Goal: Check status: Check status

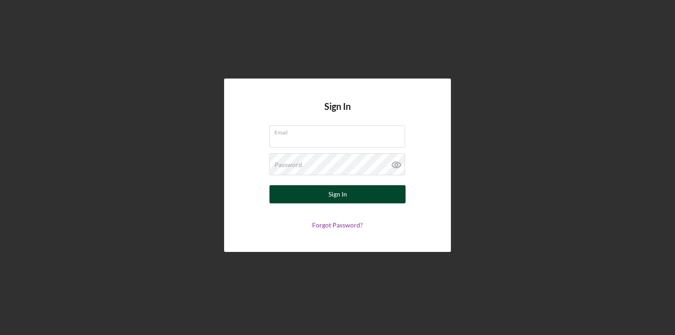
type input "mbutler@fountainfund.org"
click at [318, 197] on button "Sign In" at bounding box center [337, 194] width 136 height 18
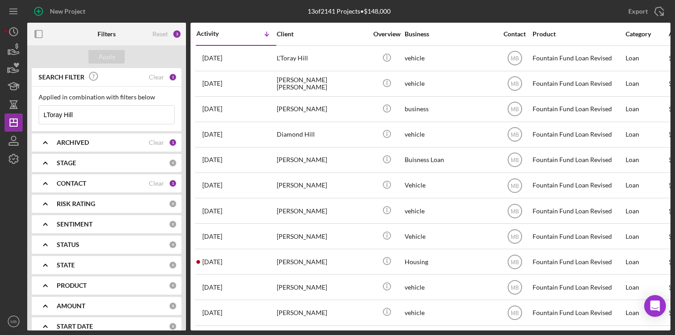
click at [93, 117] on input "LToray Hill" at bounding box center [106, 115] width 135 height 18
type input "L"
type input "[PERSON_NAME]"
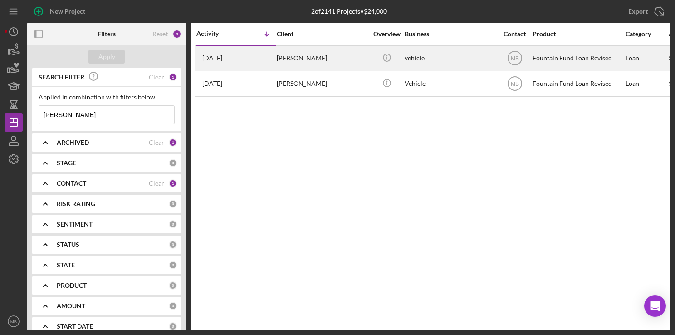
click at [289, 58] on div "[PERSON_NAME]" at bounding box center [322, 58] width 91 height 24
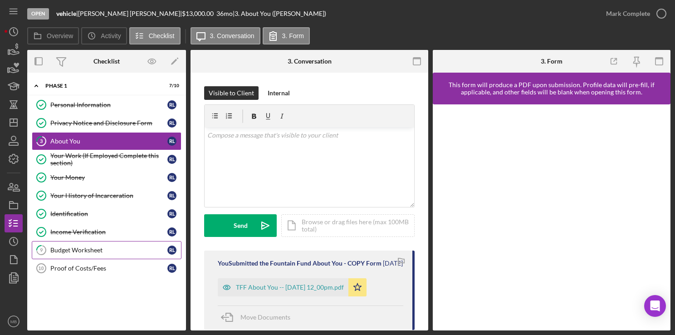
click at [111, 247] on div "Budget Worksheet" at bounding box center [108, 249] width 117 height 7
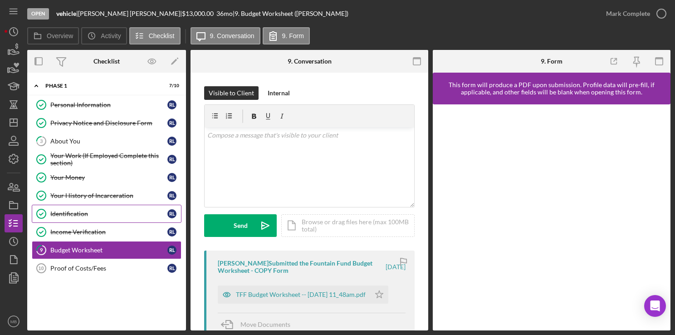
click at [90, 213] on div "Identification" at bounding box center [108, 213] width 117 height 7
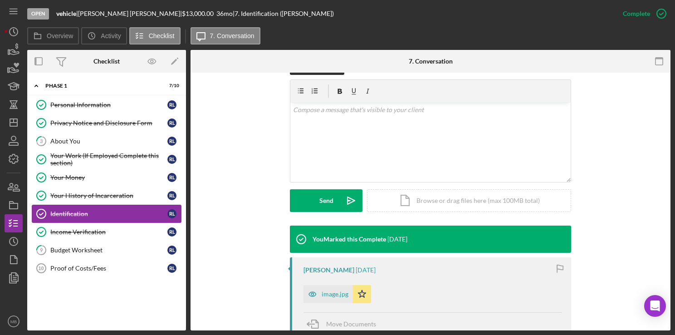
scroll to position [151, 0]
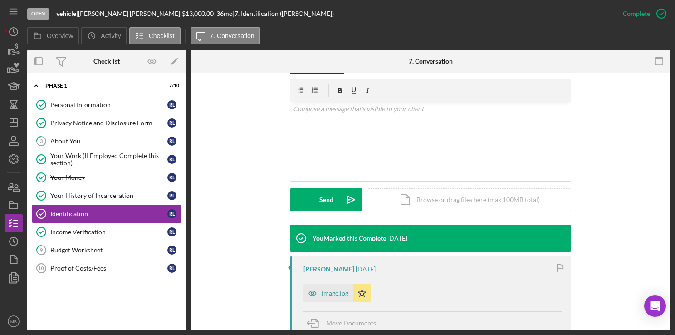
click at [325, 293] on div "image.jpg" at bounding box center [335, 292] width 27 height 7
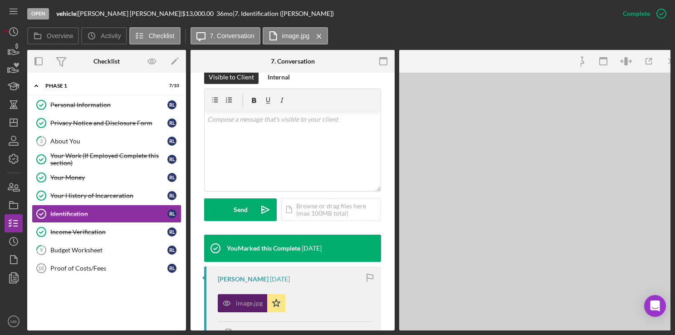
scroll to position [161, 0]
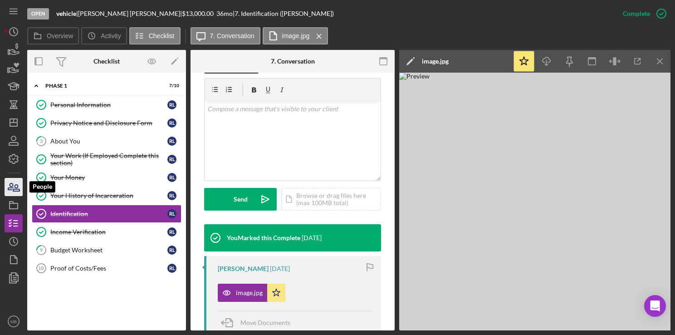
click at [17, 186] on icon "button" at bounding box center [13, 187] width 23 height 23
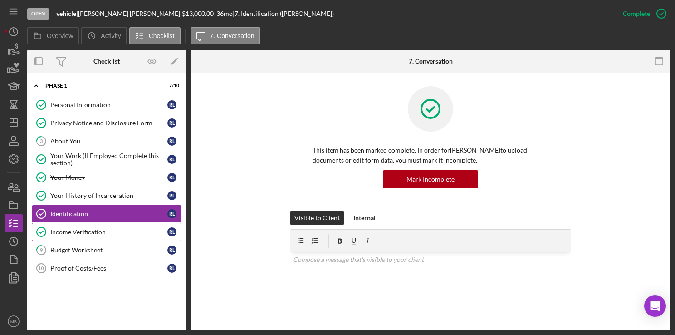
click at [97, 229] on div "Income Verification" at bounding box center [108, 231] width 117 height 7
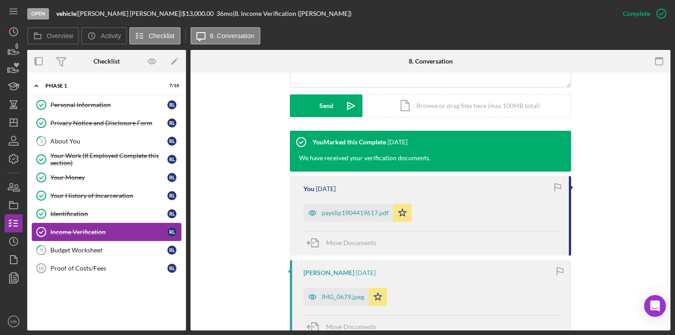
scroll to position [245, 0]
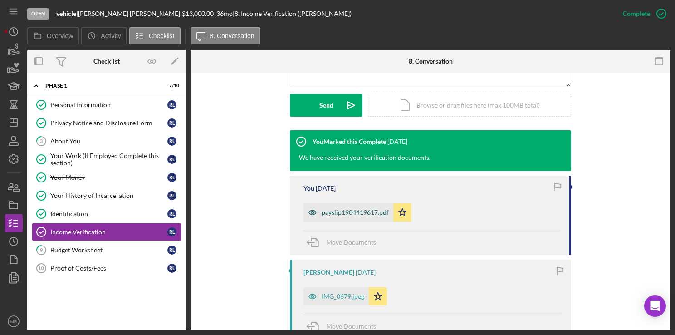
click at [357, 209] on div "payslip1904419617.pdf" at bounding box center [355, 212] width 67 height 7
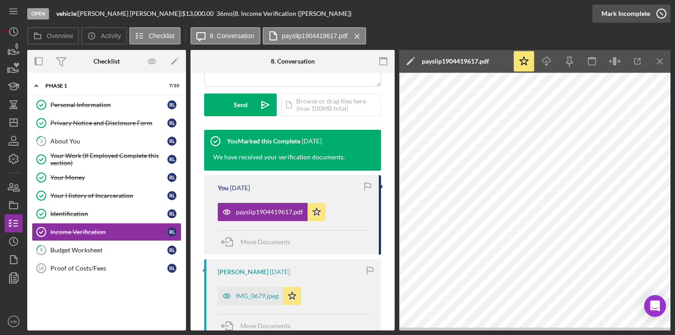
click at [660, 11] on icon "button" at bounding box center [661, 13] width 23 height 23
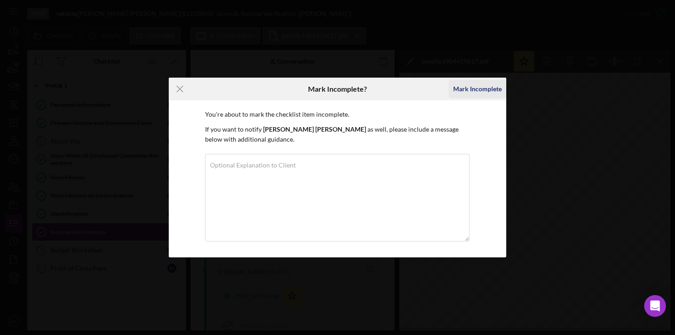
click at [488, 84] on div "Mark Incomplete" at bounding box center [477, 89] width 49 height 18
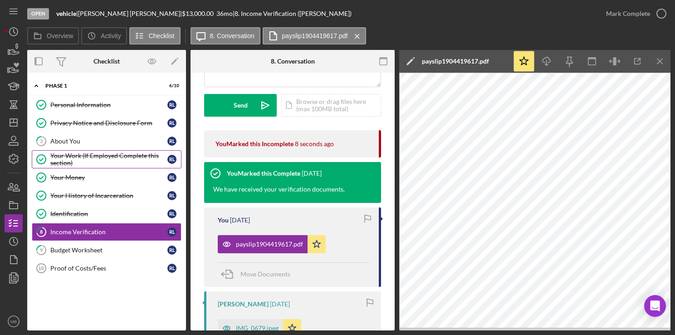
click at [119, 156] on div "Your Work (If Employed Complete this section)" at bounding box center [108, 159] width 117 height 15
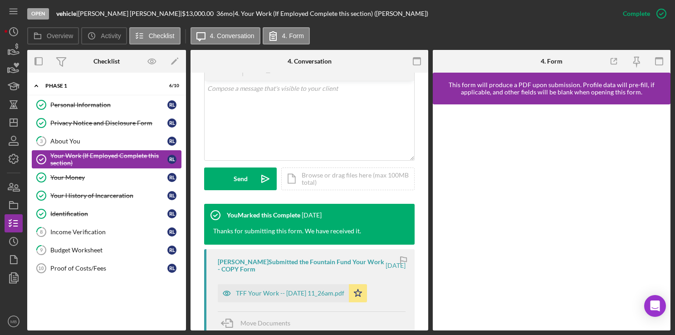
scroll to position [185, 0]
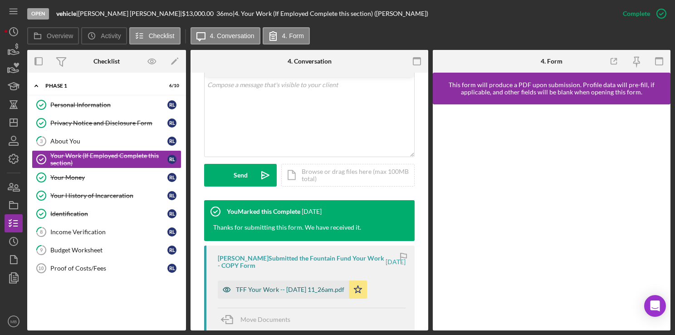
click at [307, 293] on div "TFF Your Work -- 2025-05-01 11_26am.pdf" at bounding box center [283, 289] width 131 height 18
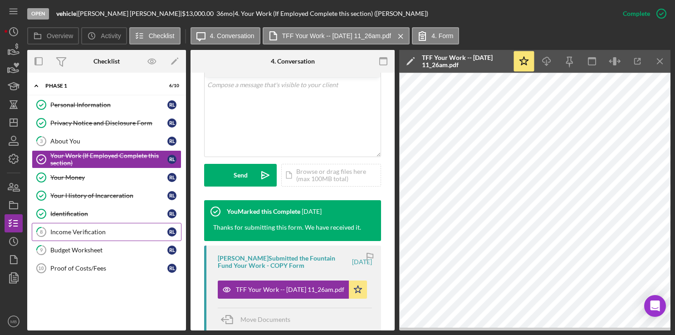
click at [82, 229] on div "Income Verification" at bounding box center [108, 231] width 117 height 7
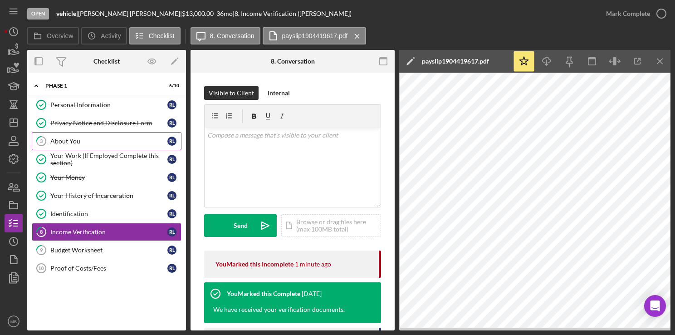
click at [70, 141] on div "About You" at bounding box center [108, 140] width 117 height 7
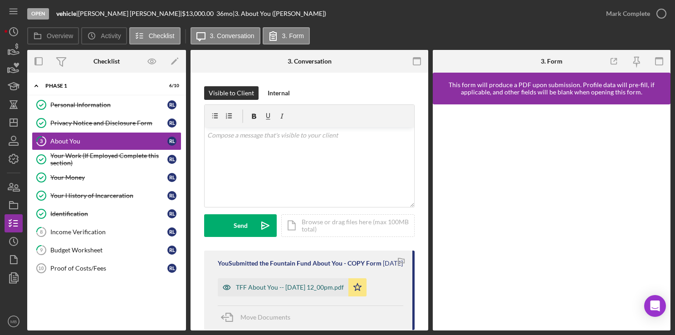
click at [247, 296] on div "TFF About You -- 2025-05-06 12_00pm.pdf" at bounding box center [283, 287] width 131 height 18
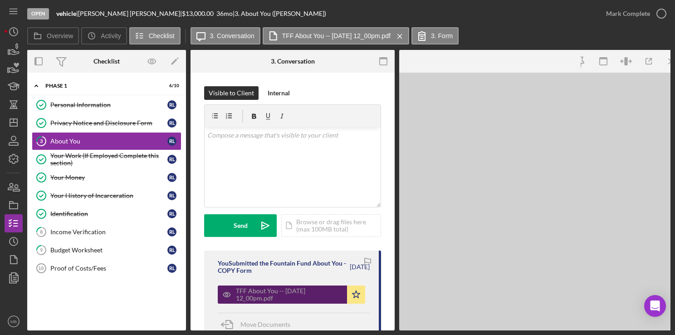
click at [247, 298] on div "TFF About You -- 2025-05-06 12_00pm.pdf" at bounding box center [289, 294] width 107 height 15
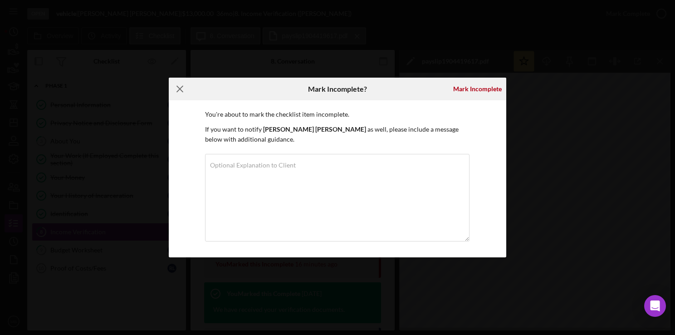
click at [181, 88] on icon "Icon/Menu Close" at bounding box center [180, 89] width 23 height 23
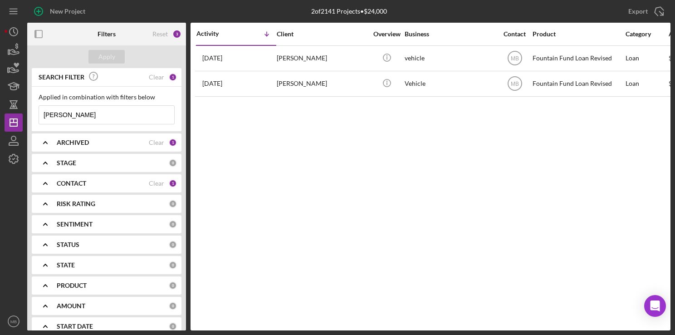
click at [85, 110] on input "[PERSON_NAME]" at bounding box center [106, 115] width 135 height 18
type input "r"
type input "[PERSON_NAME]"
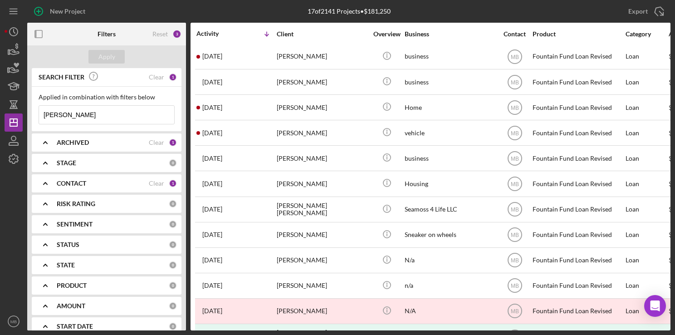
scroll to position [159, 0]
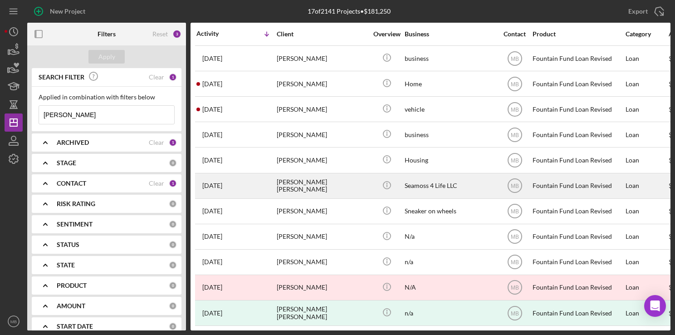
click at [344, 183] on div "[PERSON_NAME] [PERSON_NAME]" at bounding box center [322, 186] width 91 height 24
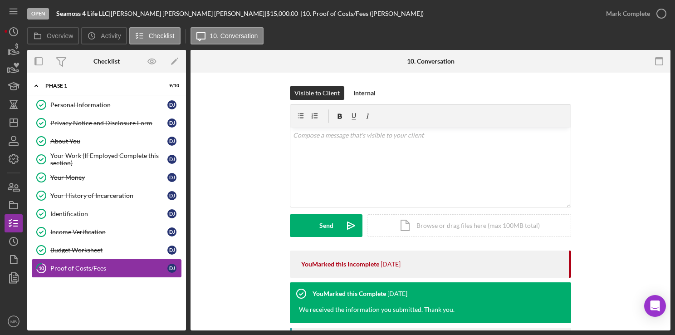
click at [89, 264] on div "Proof of Costs/Fees" at bounding box center [108, 267] width 117 height 7
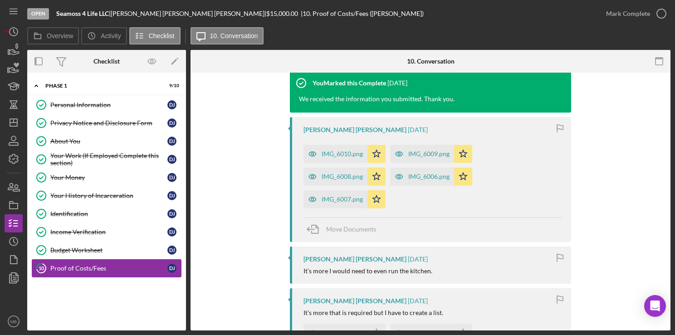
scroll to position [210, 0]
click at [343, 154] on div "IMG_6010.png" at bounding box center [342, 153] width 41 height 7
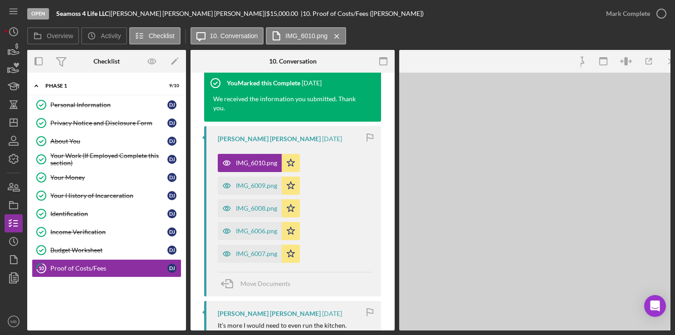
click at [338, 174] on div "IMG_6010.png Icon/Star IMG_6009.png Icon/Star IMG_6008.png Icon/Star IMG_6006.p…" at bounding box center [295, 205] width 154 height 113
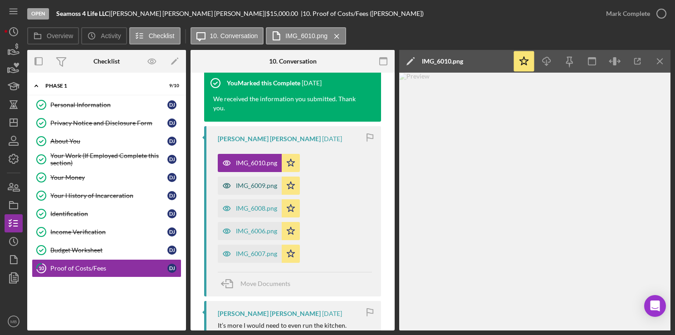
click at [256, 186] on div "IMG_6009.png" at bounding box center [256, 185] width 41 height 7
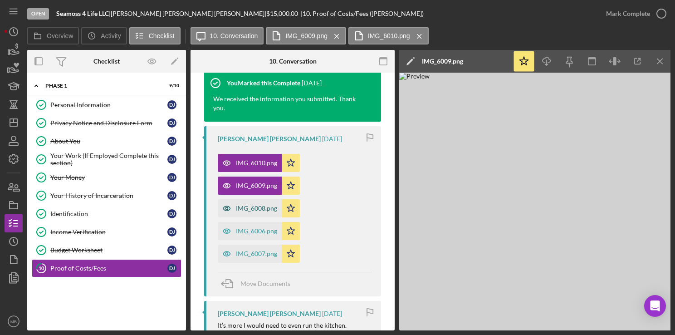
click at [239, 211] on div "IMG_6008.png" at bounding box center [250, 208] width 64 height 18
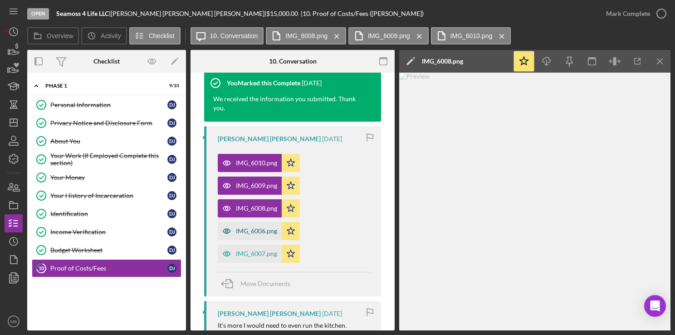
click at [237, 229] on div "IMG_6006.png" at bounding box center [256, 230] width 41 height 7
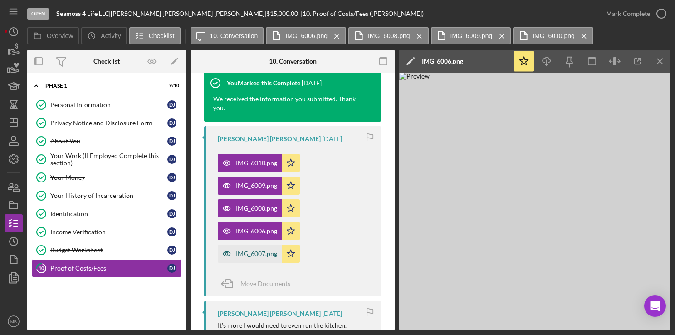
click at [243, 251] on div "IMG_6007.png" at bounding box center [256, 253] width 41 height 7
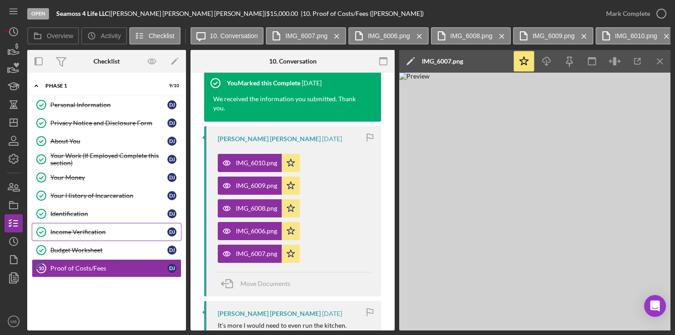
click at [115, 226] on link "Income Verification Income Verification D J" at bounding box center [107, 232] width 150 height 18
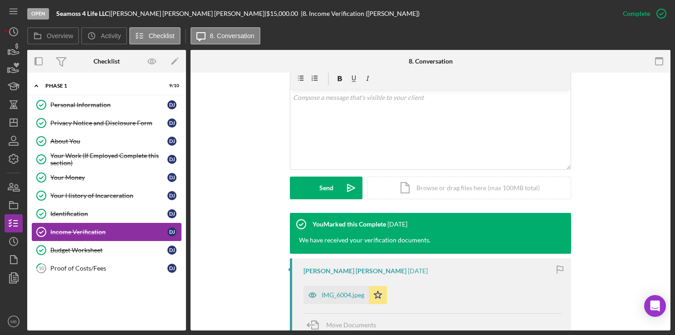
click at [335, 291] on div "IMG_6004.jpeg" at bounding box center [343, 294] width 43 height 7
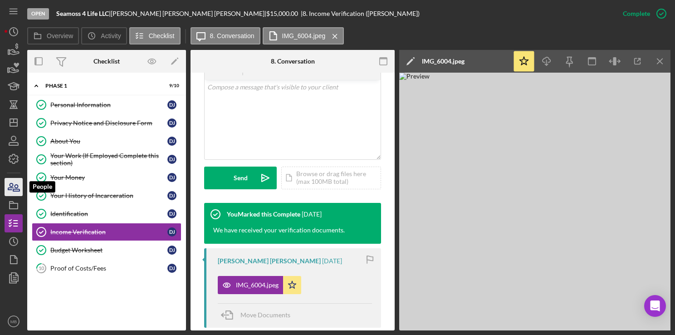
click at [13, 188] on icon "button" at bounding box center [10, 186] width 5 height 6
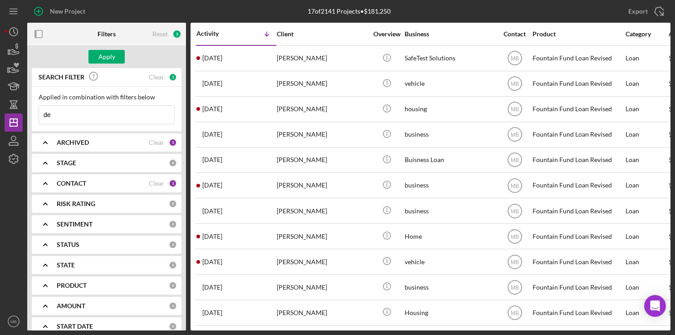
type input "d"
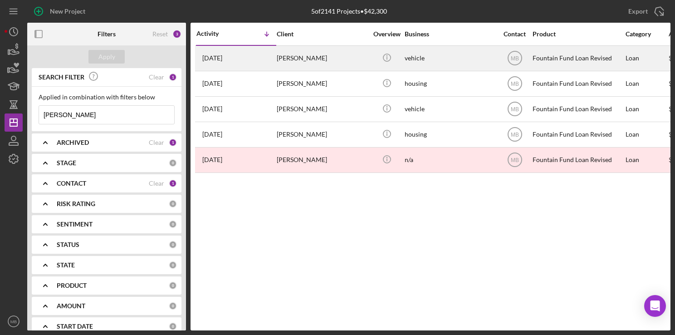
type input "[PERSON_NAME]"
click at [287, 56] on div "[PERSON_NAME]" at bounding box center [322, 58] width 91 height 24
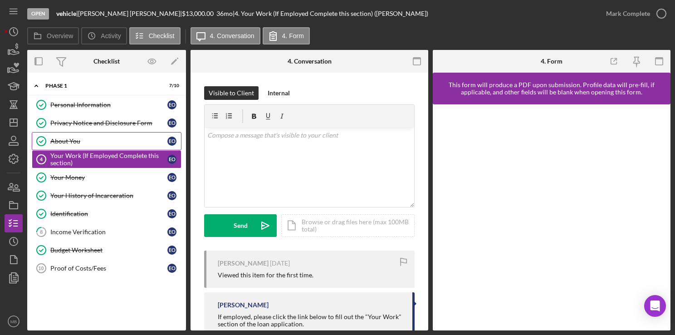
click at [111, 139] on div "About You" at bounding box center [108, 140] width 117 height 7
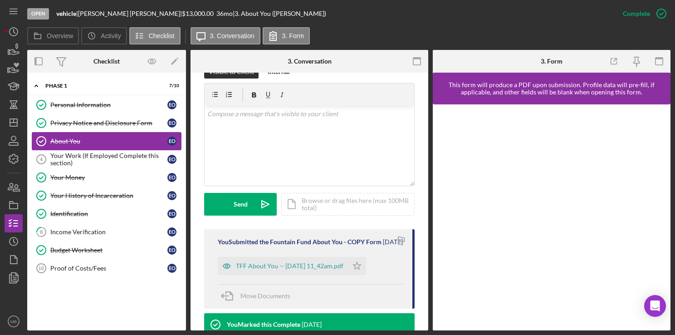
scroll to position [159, 0]
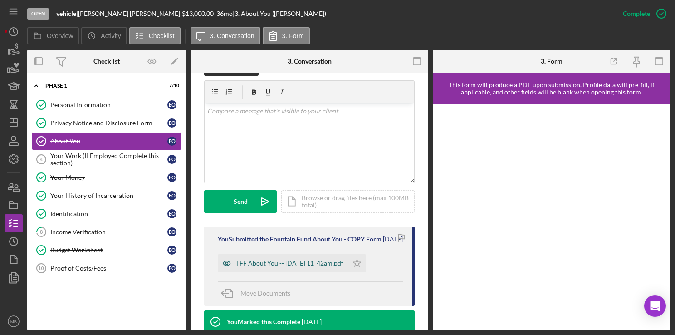
click at [278, 272] on div "TFF About You -- [DATE] 11_42am.pdf" at bounding box center [283, 263] width 130 height 18
